Goal: Task Accomplishment & Management: Manage account settings

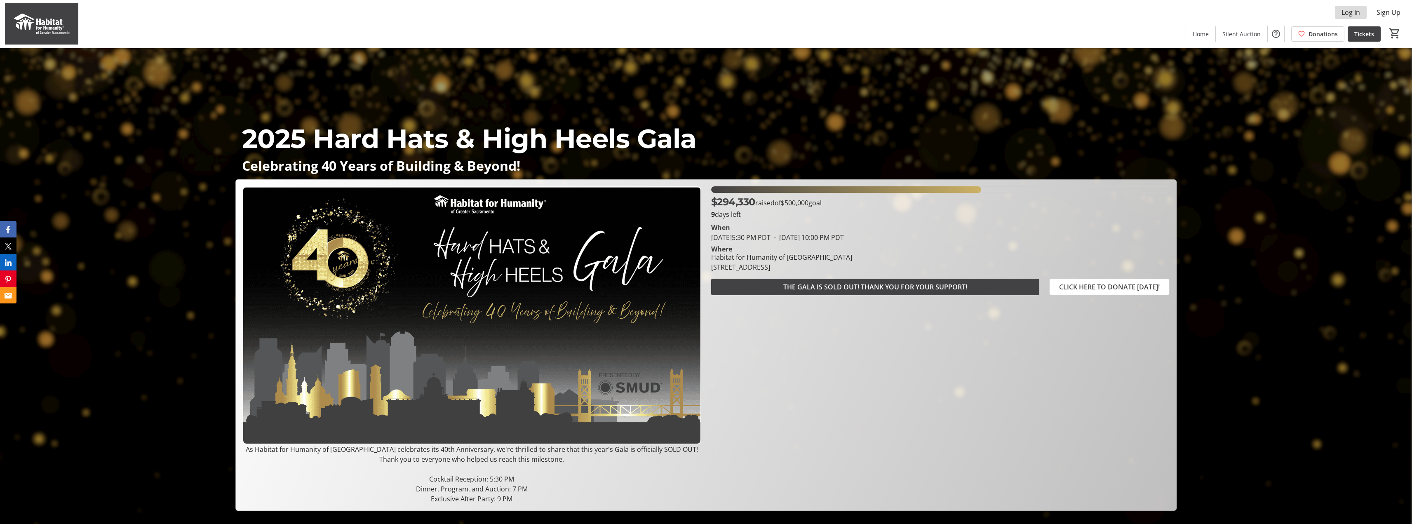
click at [1345, 14] on span "Log In" at bounding box center [1350, 12] width 19 height 10
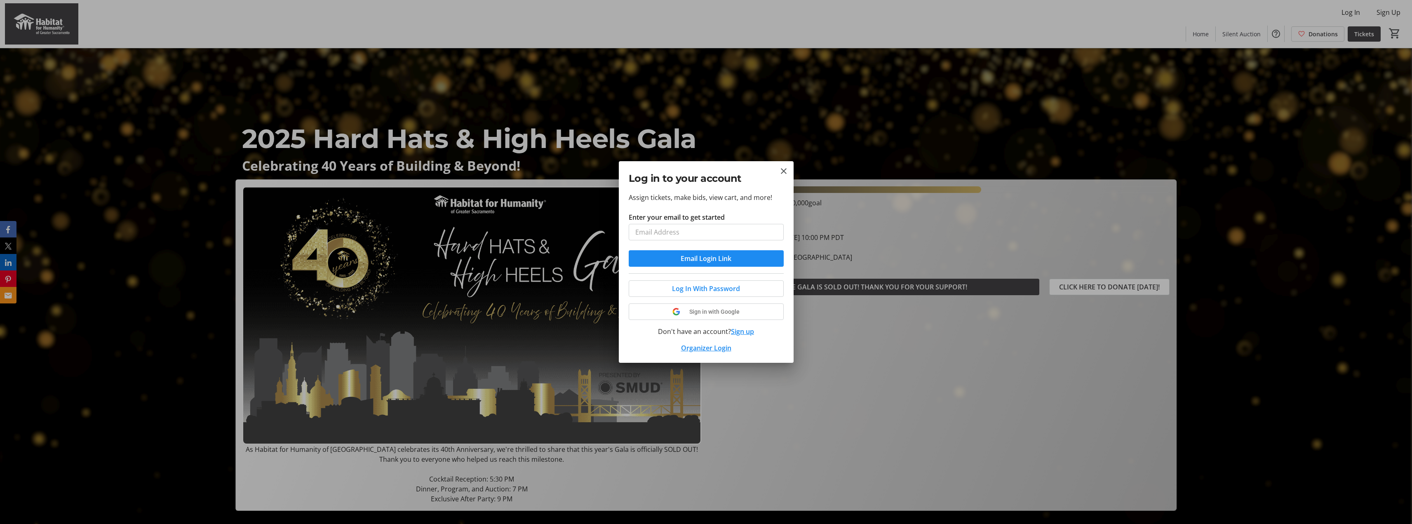
click at [698, 232] on input "Enter your email to get started" at bounding box center [706, 232] width 155 height 16
click at [691, 232] on input "Enter your email to get started" at bounding box center [706, 232] width 155 height 16
type input "[PERSON_NAME][EMAIL_ADDRESS][DOMAIN_NAME]"
click at [713, 263] on span "Email Login Link" at bounding box center [705, 258] width 51 height 10
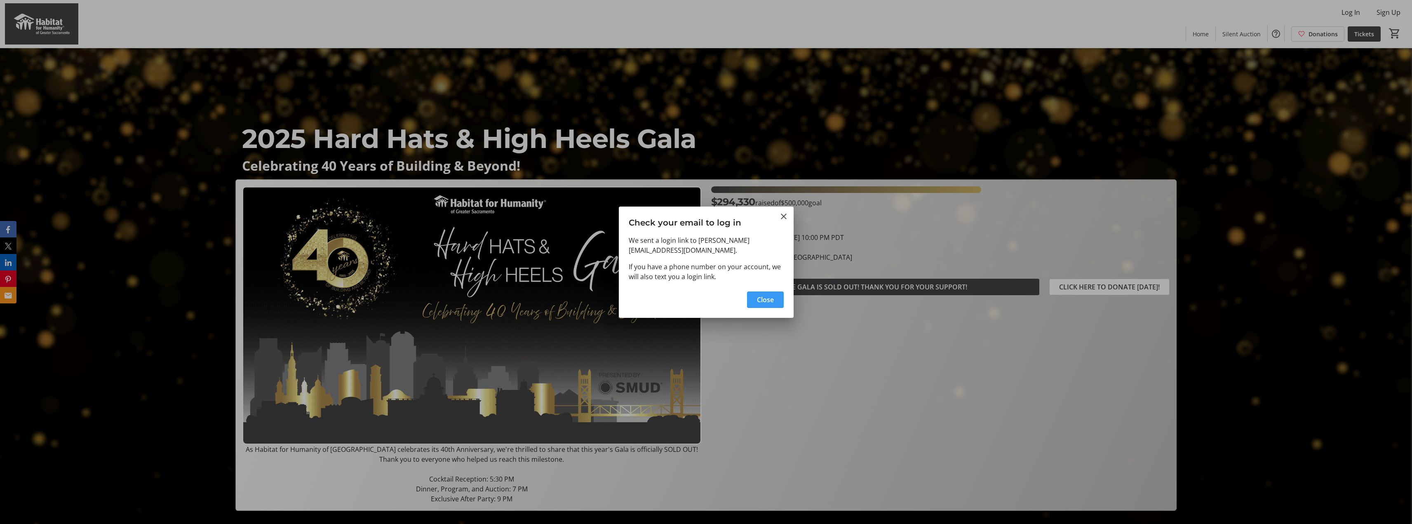
click at [770, 298] on span "Close" at bounding box center [765, 300] width 17 height 10
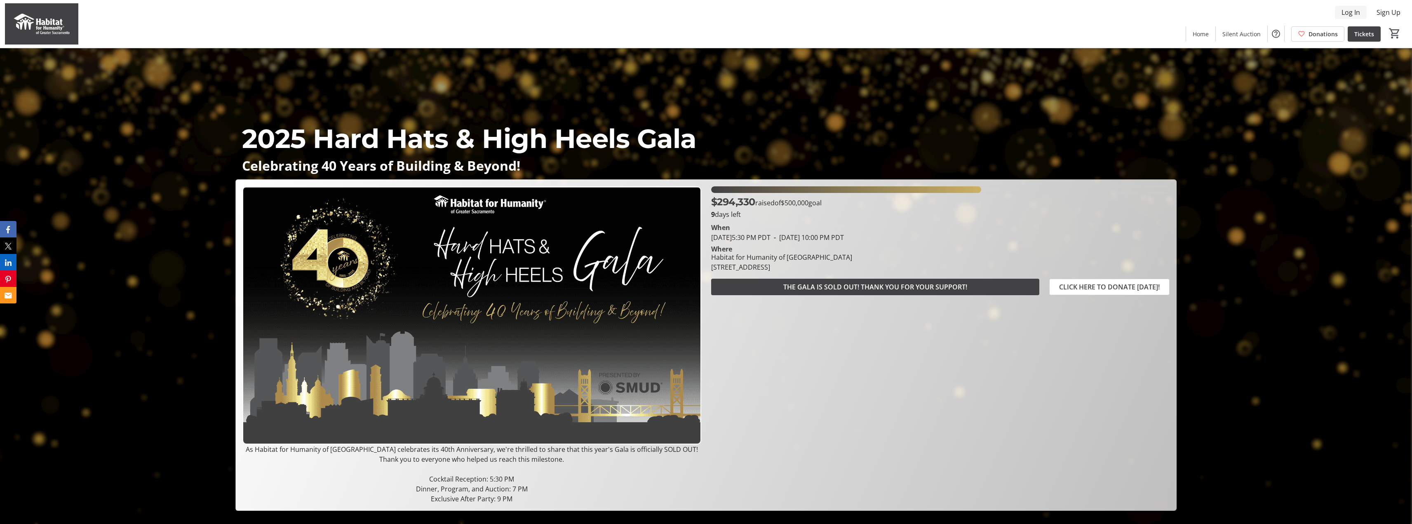
click at [1346, 4] on span at bounding box center [1351, 12] width 32 height 20
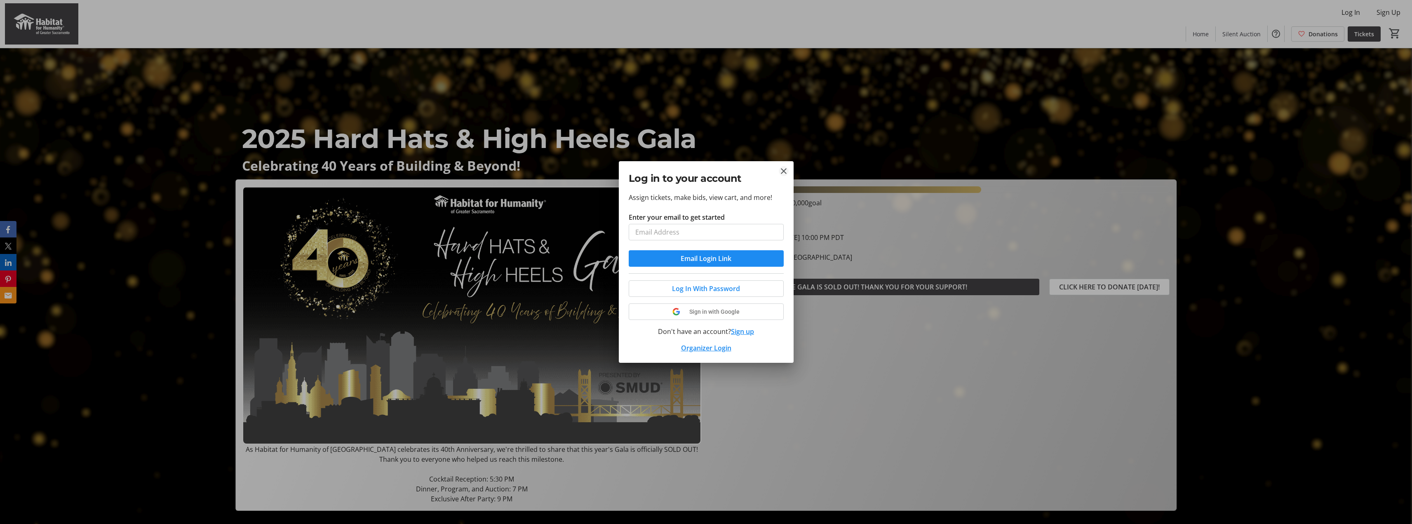
click at [0, 0] on tr-donor-auth-dialog-ui "Log in to your account Assign tickets, make bids, view cart, and more! Enter yo…" at bounding box center [0, 0] width 0 height 0
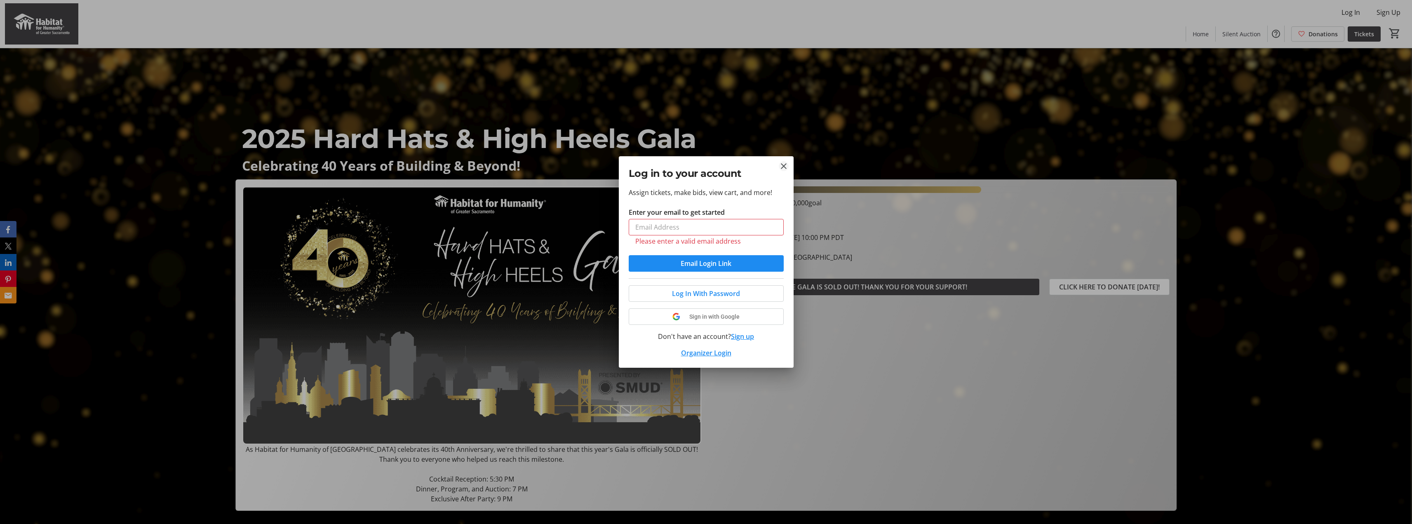
click at [781, 168] on mat-icon "Close" at bounding box center [784, 166] width 10 height 10
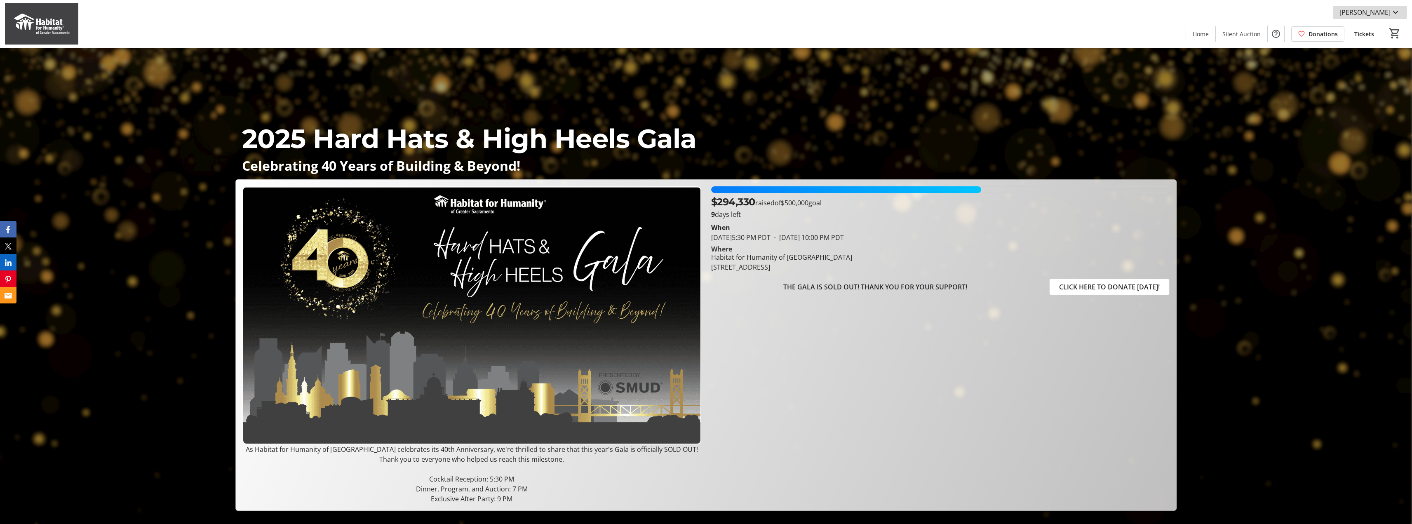
click at [1372, 9] on span "[PERSON_NAME]" at bounding box center [1364, 12] width 51 height 10
click at [1357, 33] on span "My Tickets" at bounding box center [1371, 32] width 59 height 10
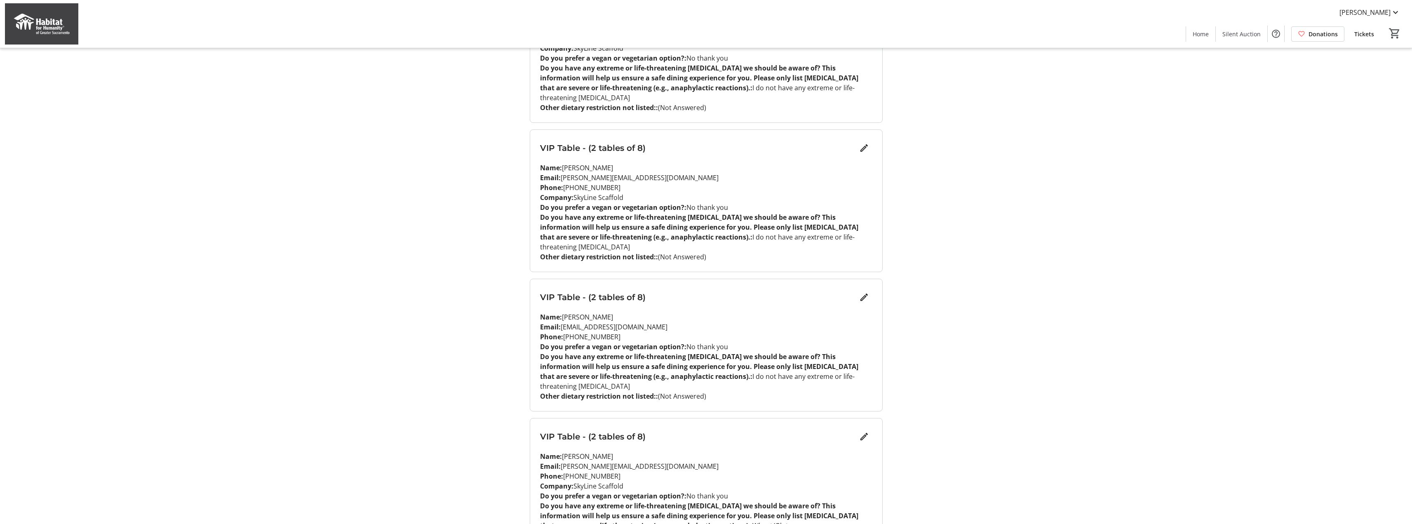
scroll to position [892, 0]
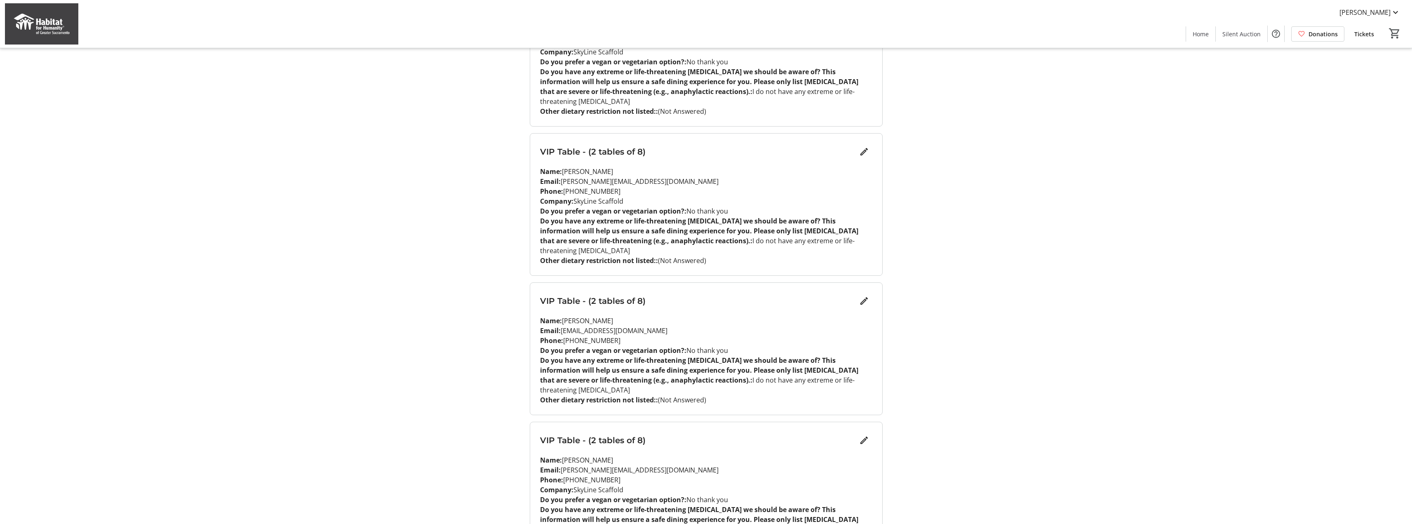
click at [1367, 37] on span "Tickets" at bounding box center [1364, 34] width 20 height 9
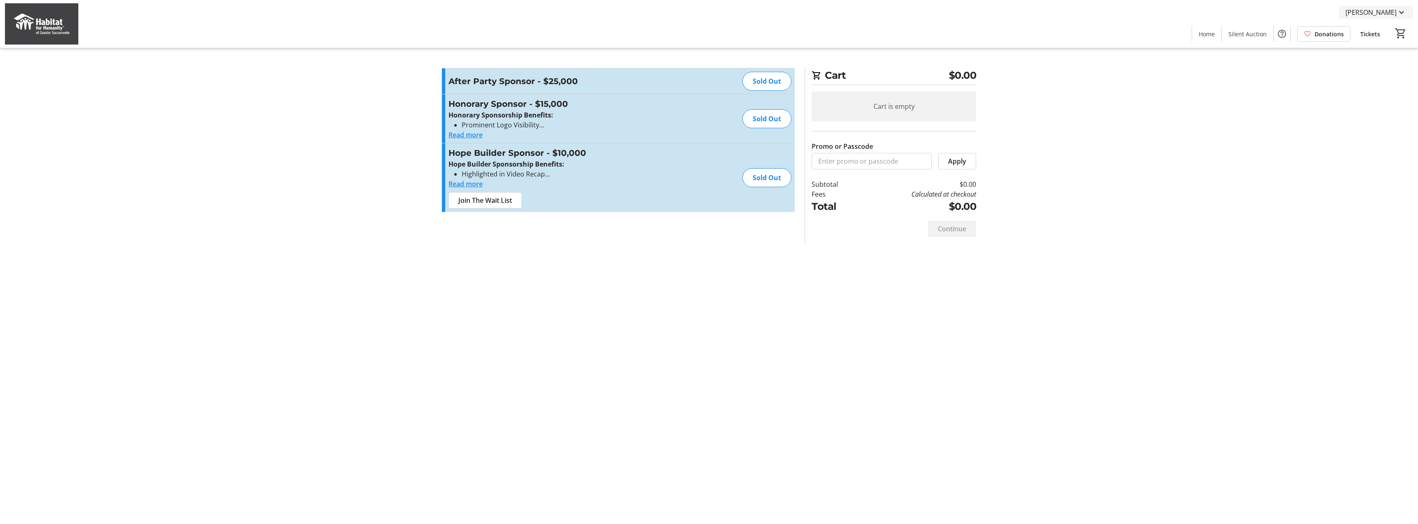
click at [1361, 11] on span "[PERSON_NAME]" at bounding box center [1370, 12] width 51 height 10
click at [1372, 33] on span "My Tickets" at bounding box center [1377, 32] width 59 height 10
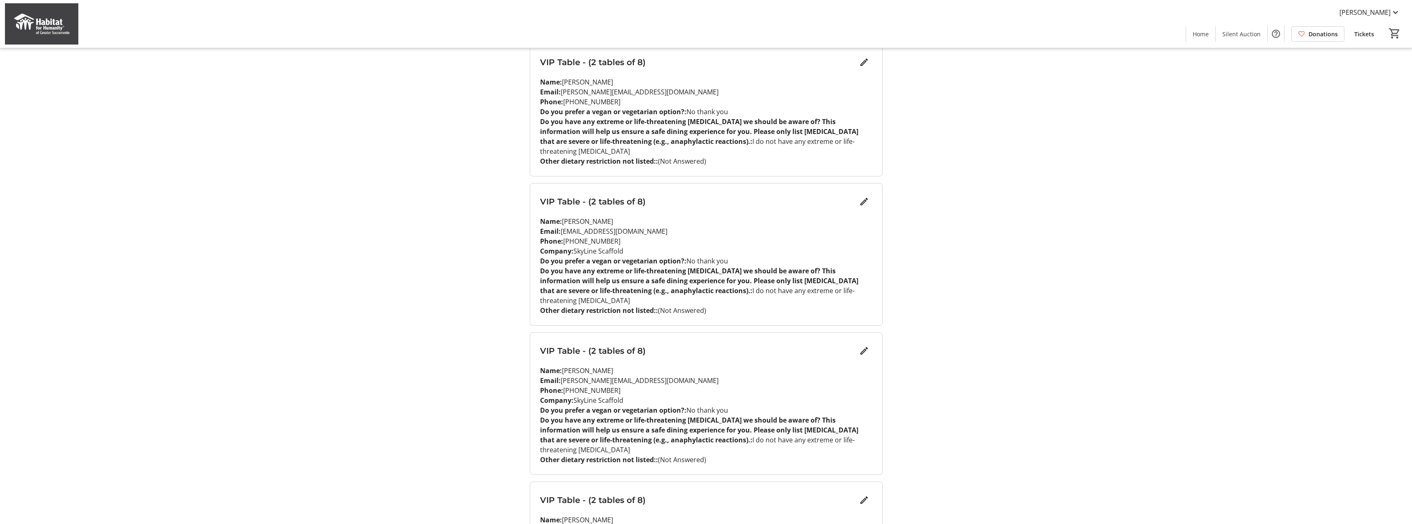
scroll to position [701, 0]
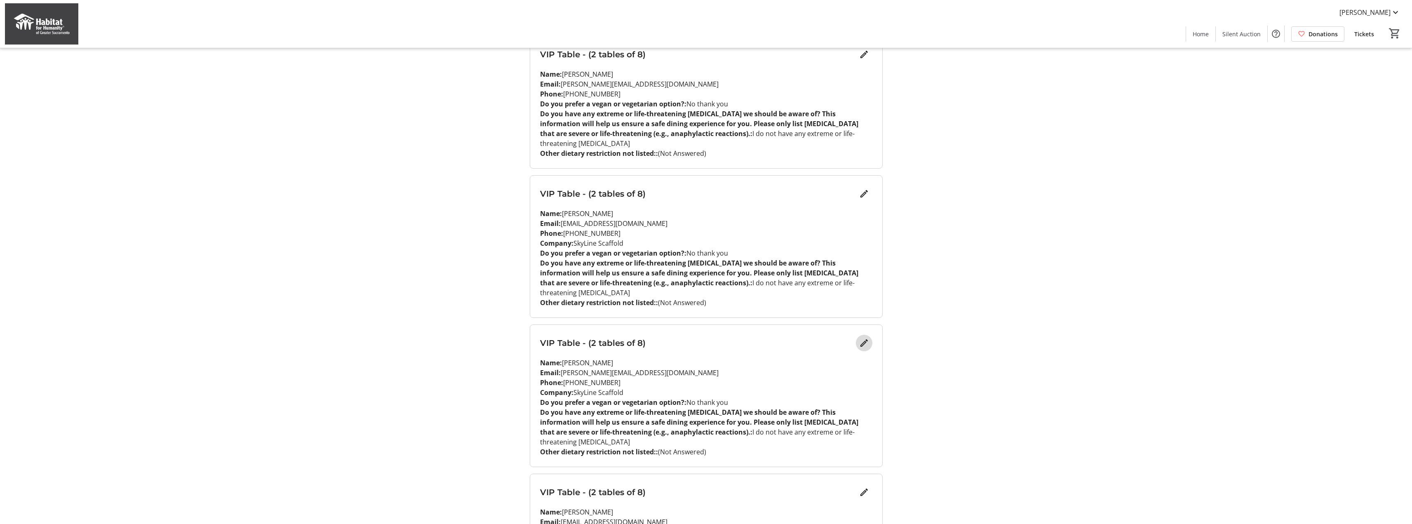
click at [864, 338] on mat-icon "Edit" at bounding box center [864, 343] width 10 height 10
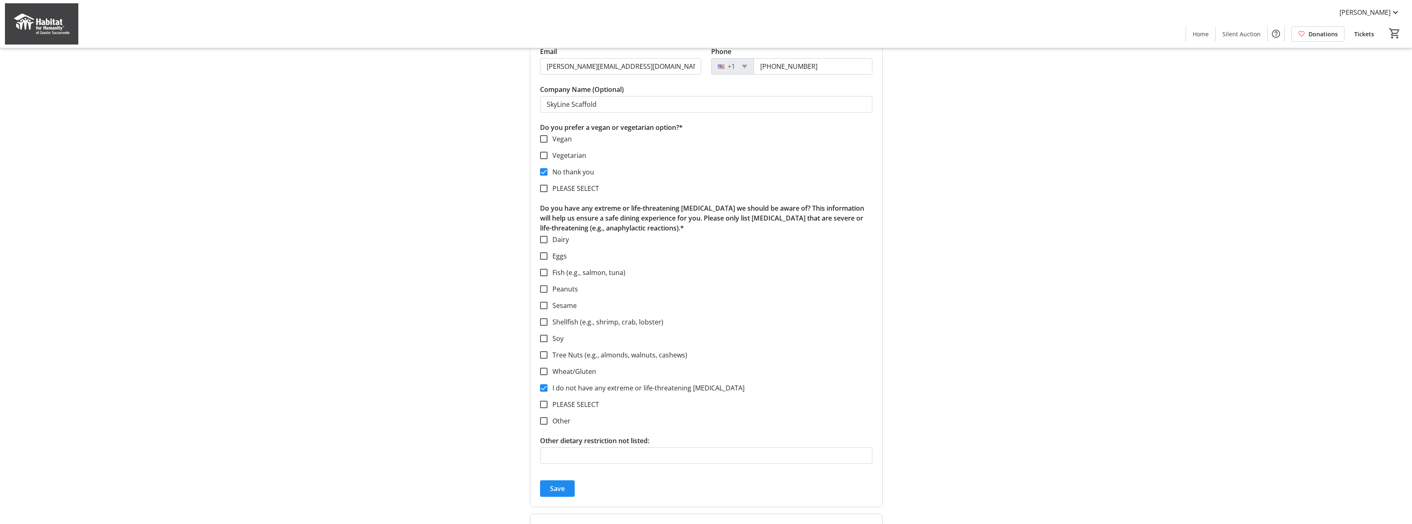
scroll to position [1072, 0]
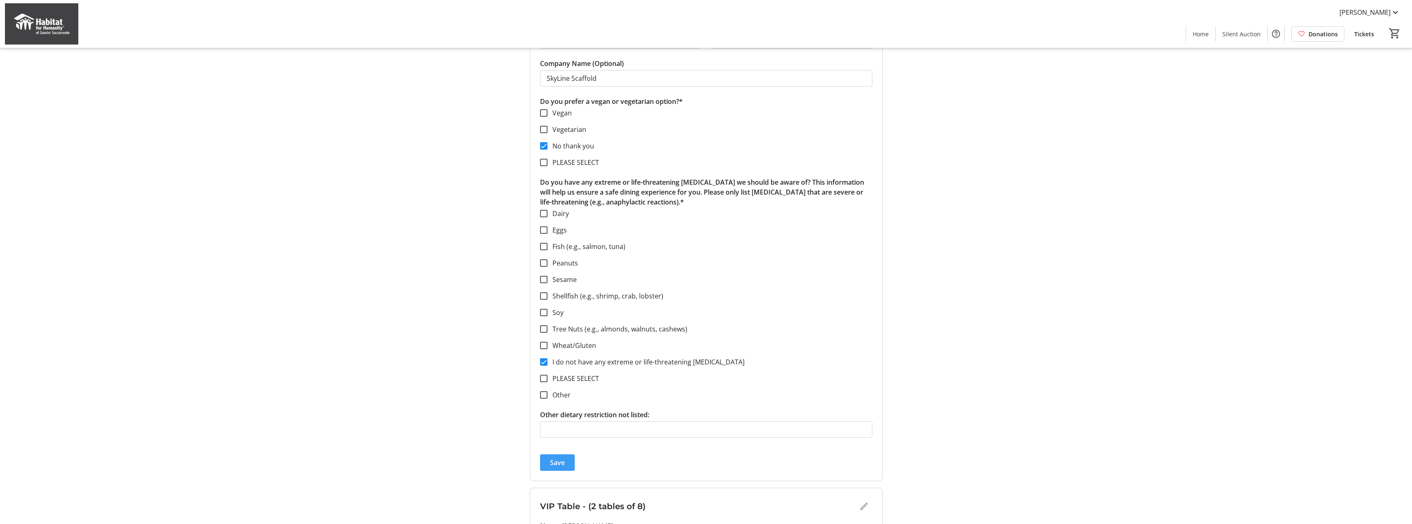
click at [563, 457] on span "Save" at bounding box center [557, 462] width 15 height 10
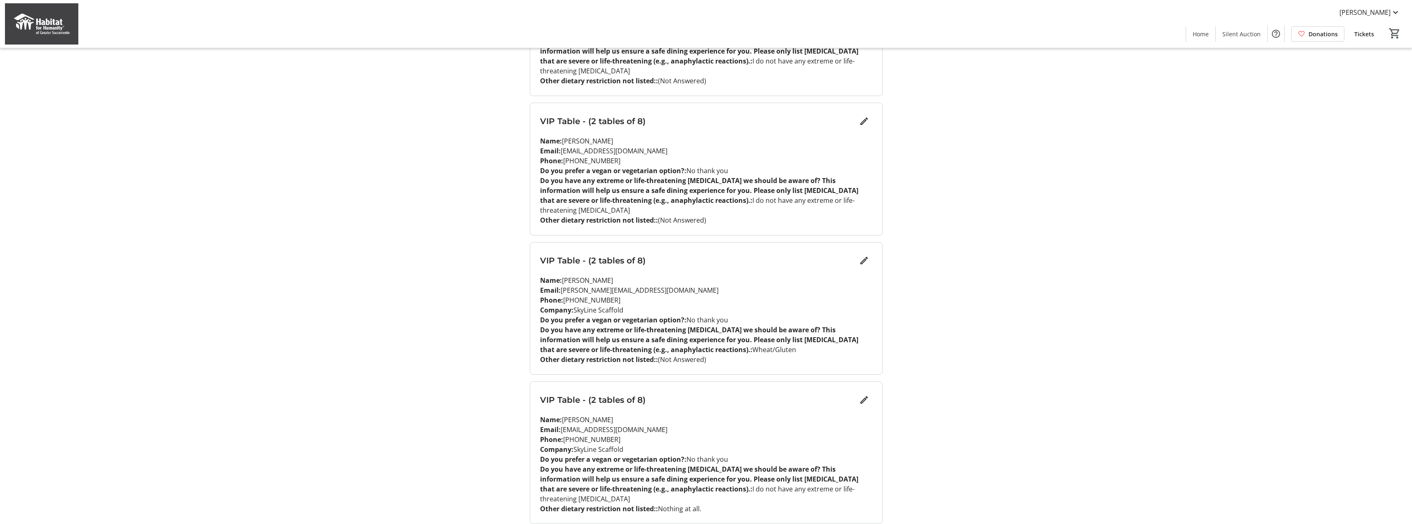
scroll to position [1016, 0]
